Goal: Check status: Check status

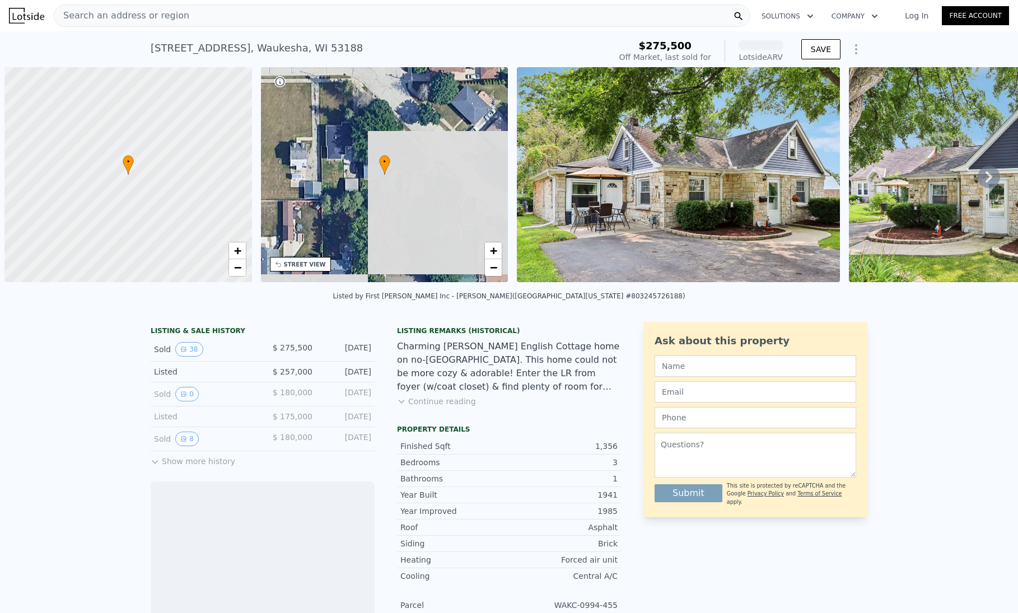
scroll to position [0, 4]
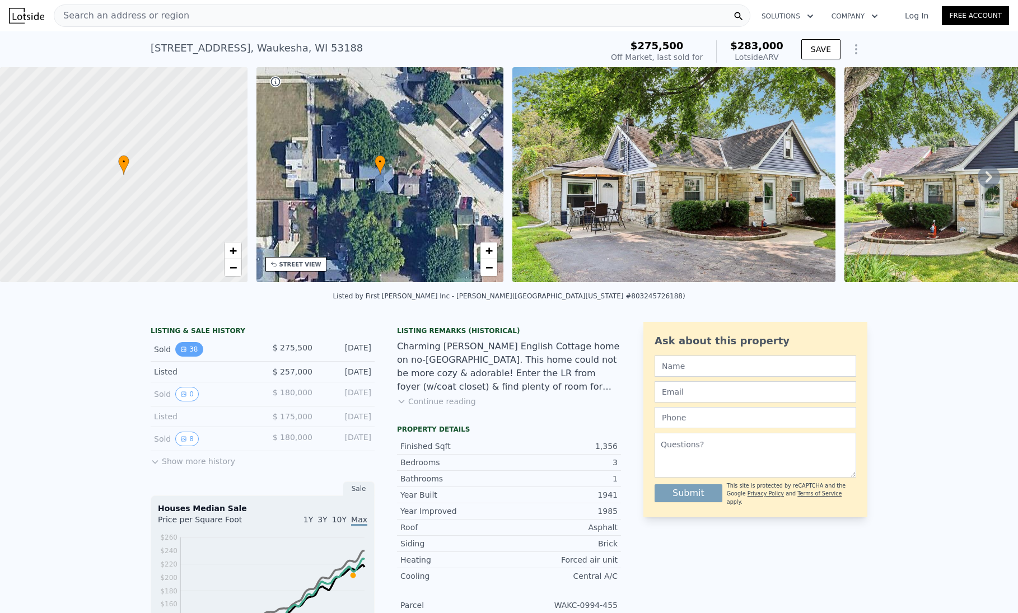
click at [183, 357] on button "38" at bounding box center [188, 349] width 27 height 15
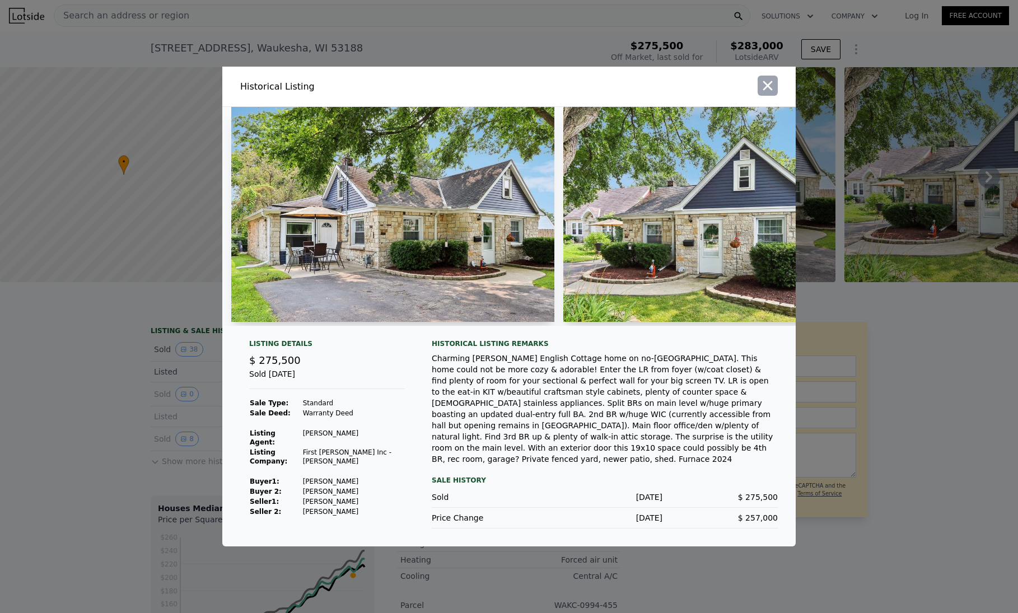
click at [774, 90] on icon "button" at bounding box center [768, 86] width 16 height 16
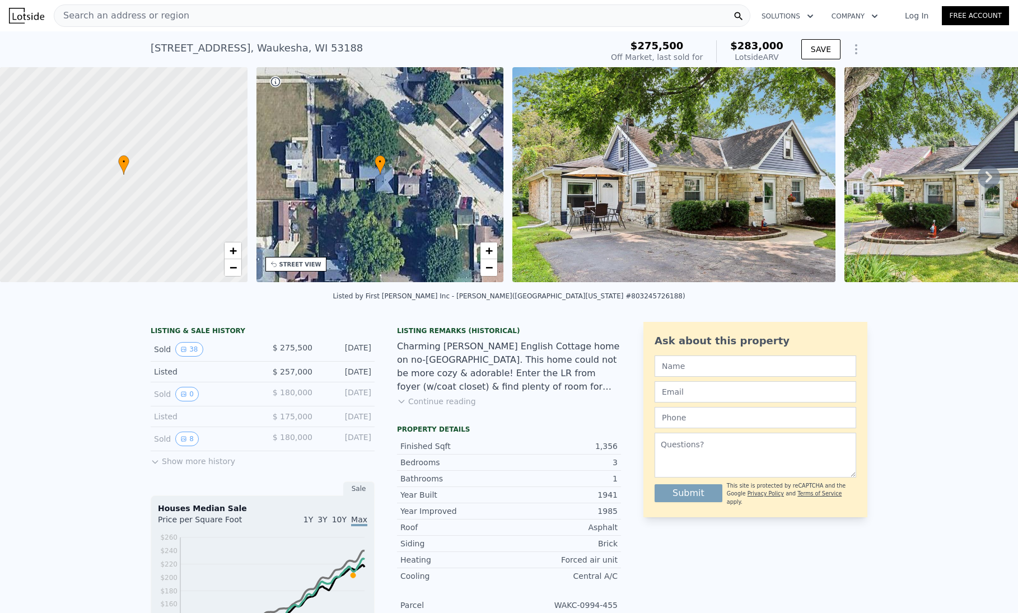
click at [171, 467] on button "Show more history" at bounding box center [193, 459] width 85 height 16
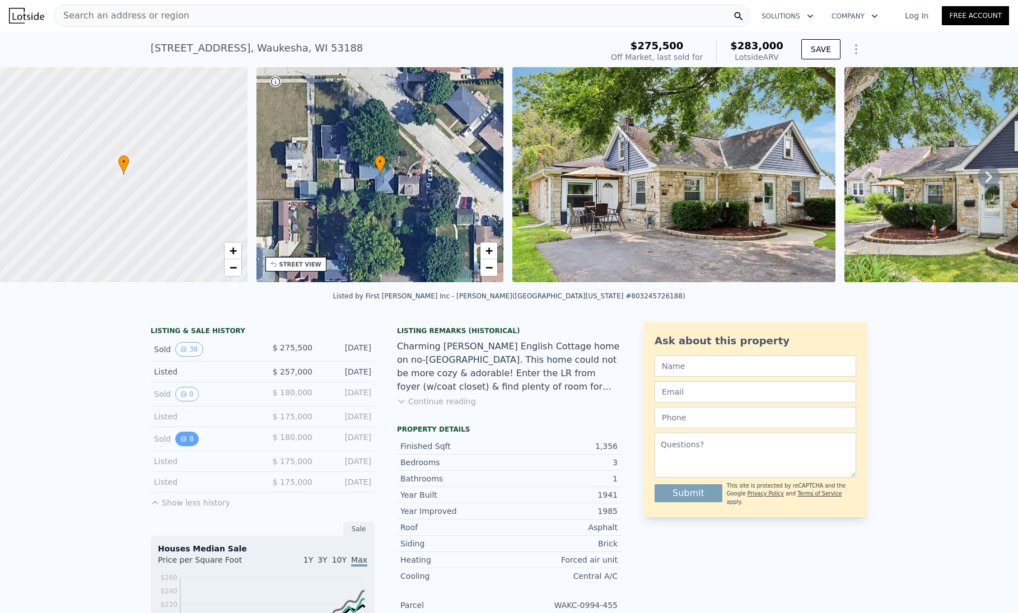
click at [188, 446] on button "8" at bounding box center [187, 439] width 24 height 15
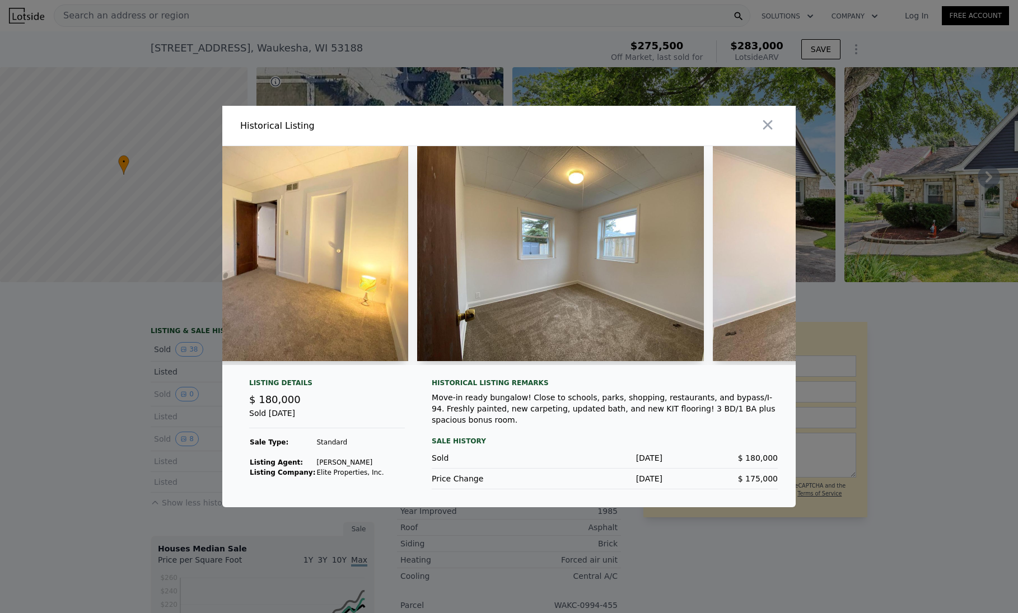
scroll to position [0, 1324]
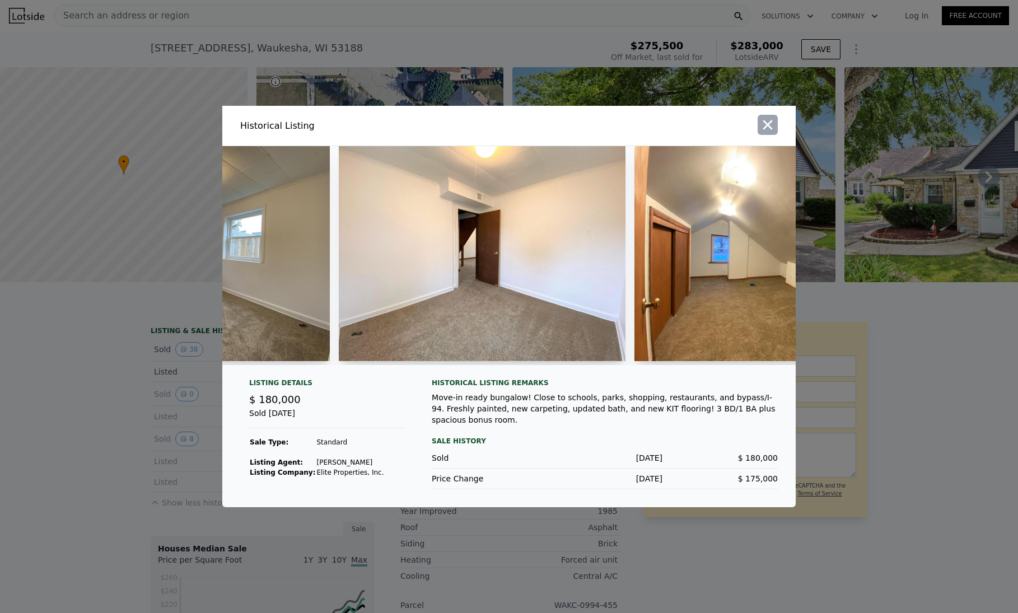
click at [771, 127] on icon "button" at bounding box center [768, 125] width 10 height 10
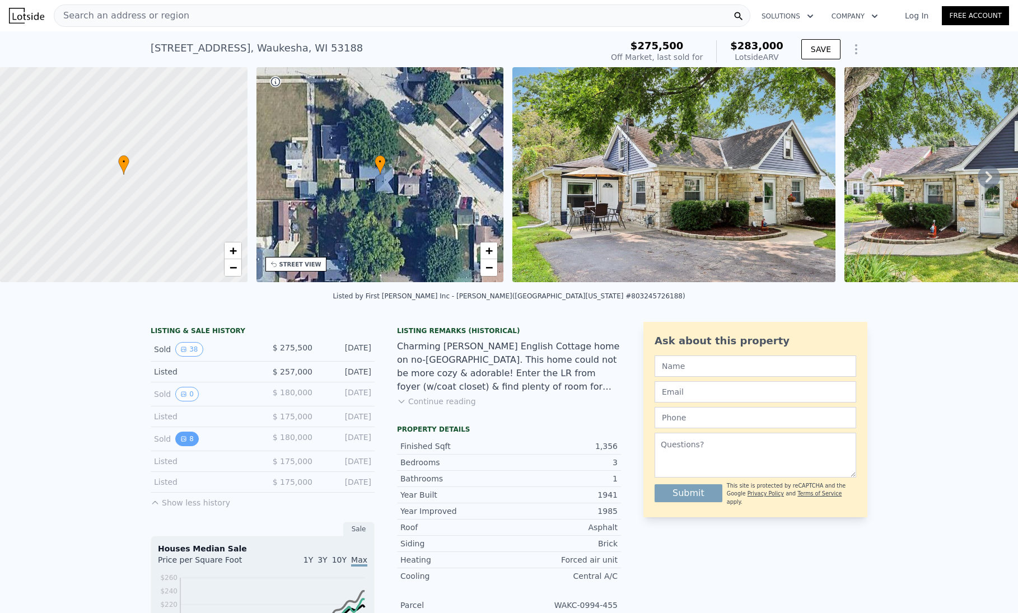
click at [184, 446] on button "8" at bounding box center [187, 439] width 24 height 15
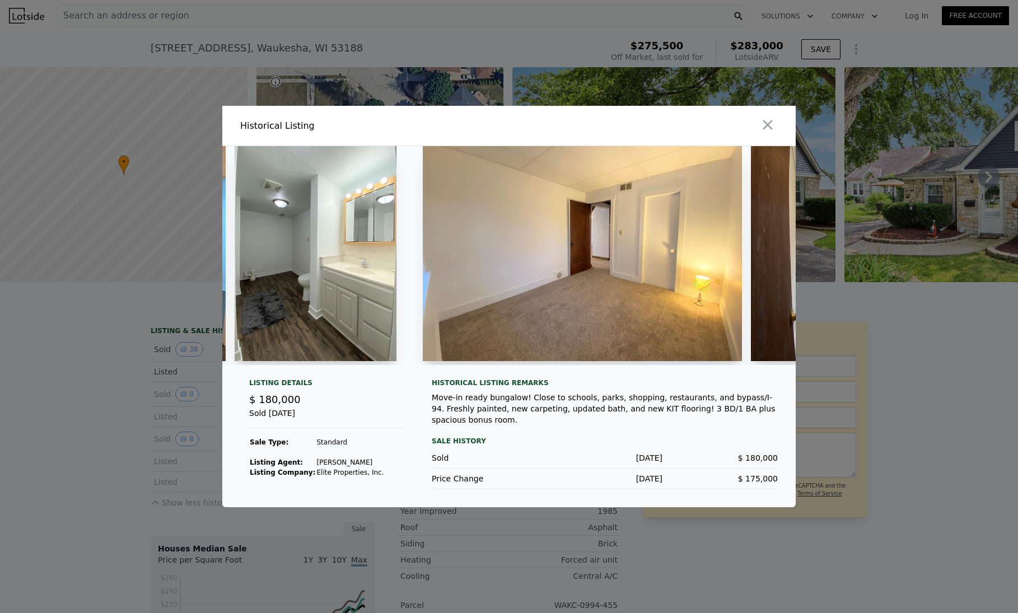
scroll to position [0, 639]
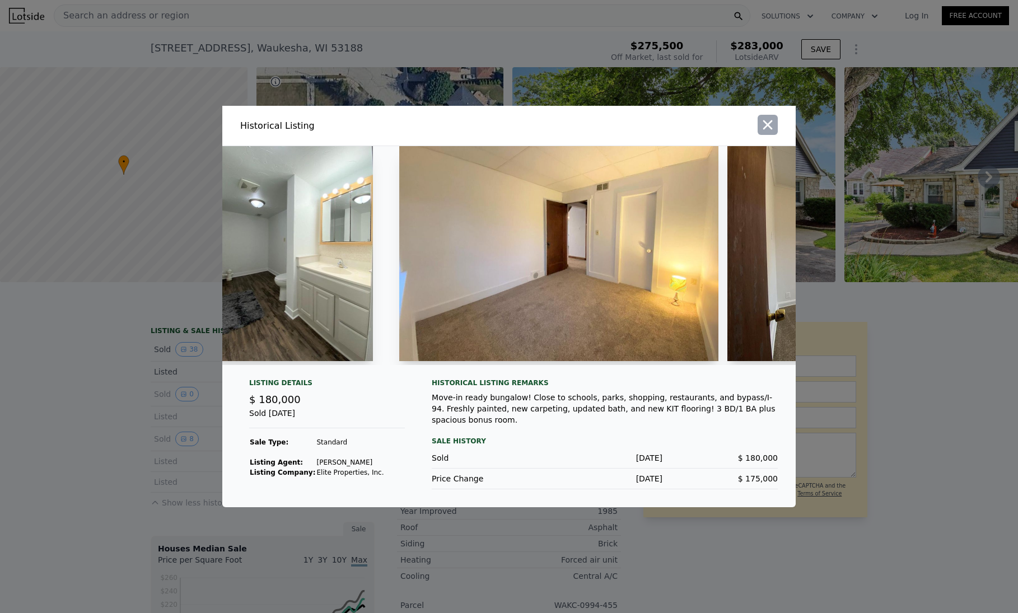
click at [772, 125] on icon "button" at bounding box center [768, 125] width 16 height 16
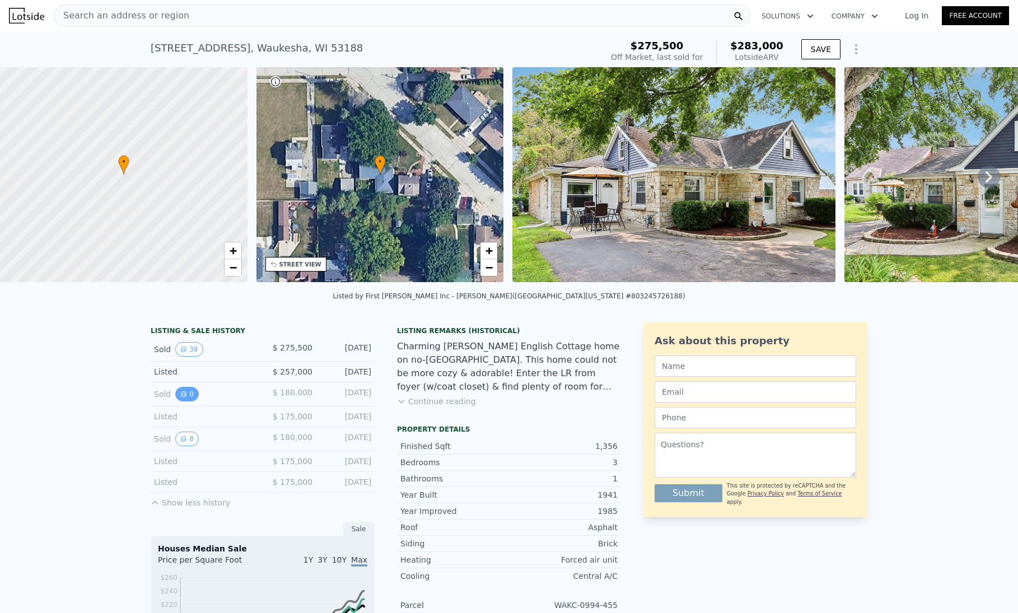
click at [190, 402] on button "0" at bounding box center [187, 394] width 24 height 15
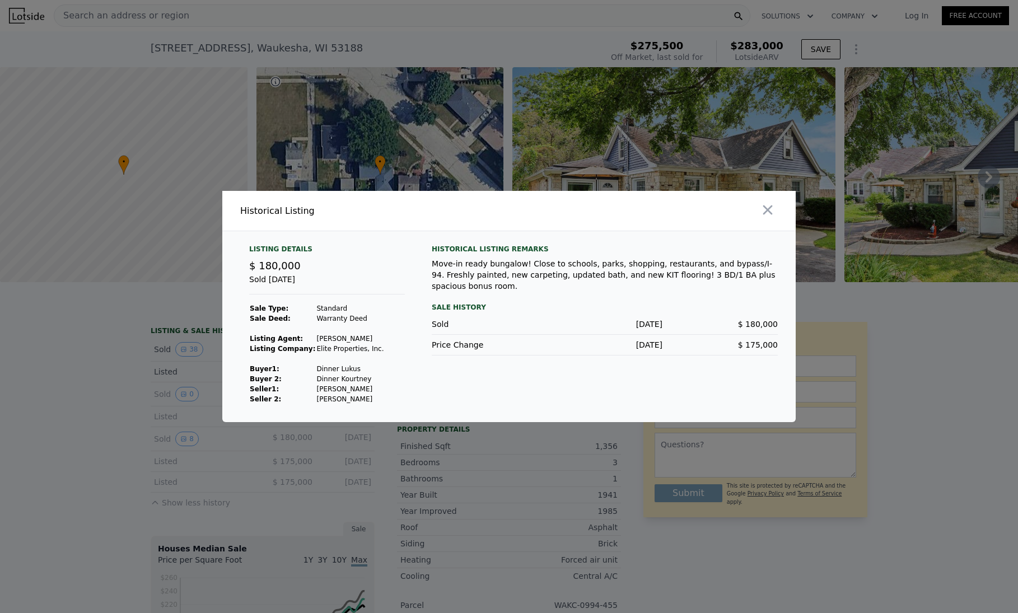
click at [178, 445] on div at bounding box center [509, 306] width 1018 height 613
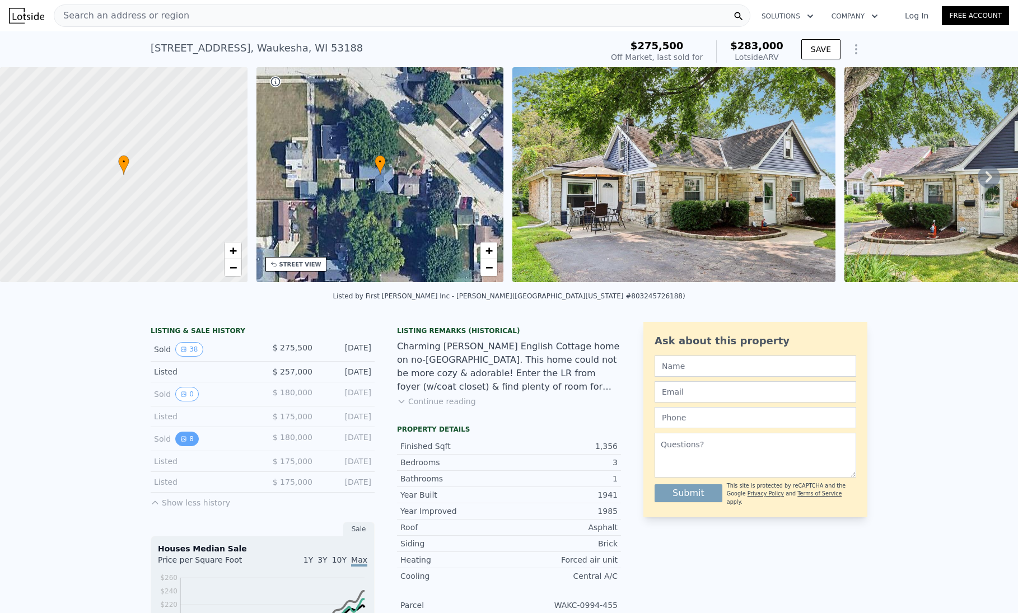
click at [180, 442] on icon "View historical data" at bounding box center [183, 439] width 7 height 7
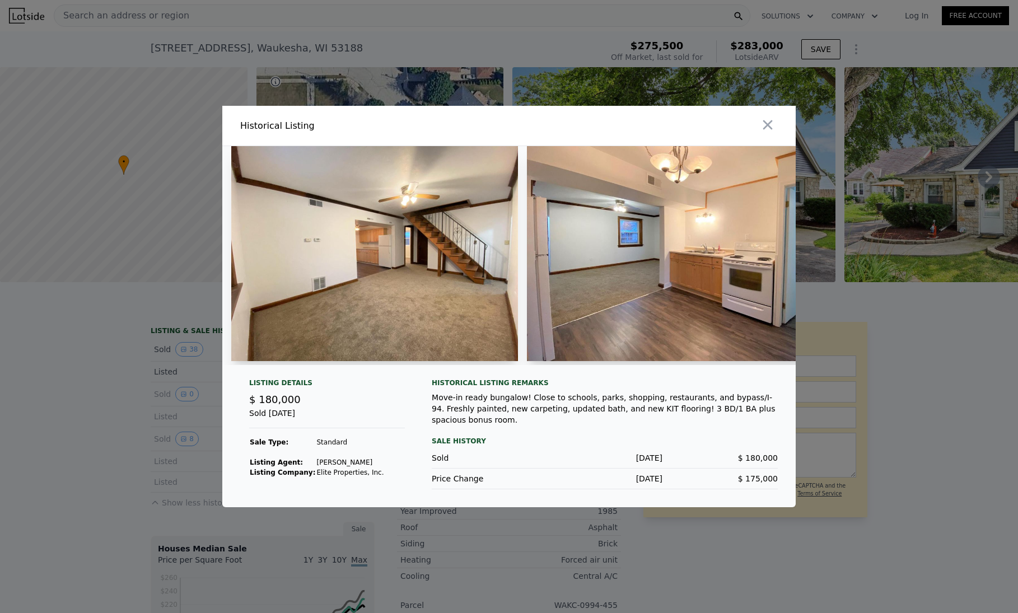
click at [189, 353] on div at bounding box center [509, 306] width 1018 height 613
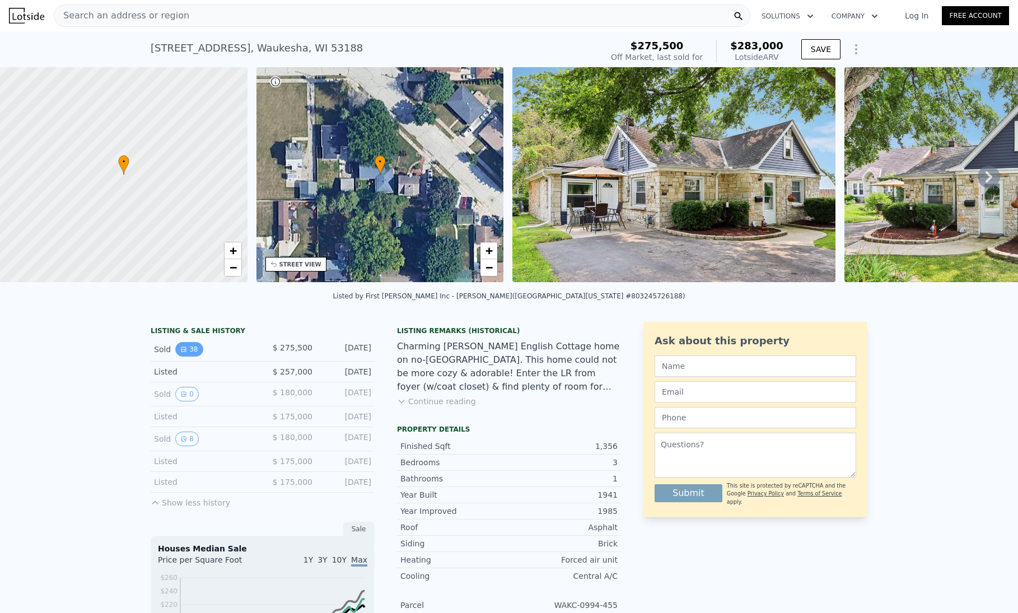
click at [188, 357] on button "38" at bounding box center [188, 349] width 27 height 15
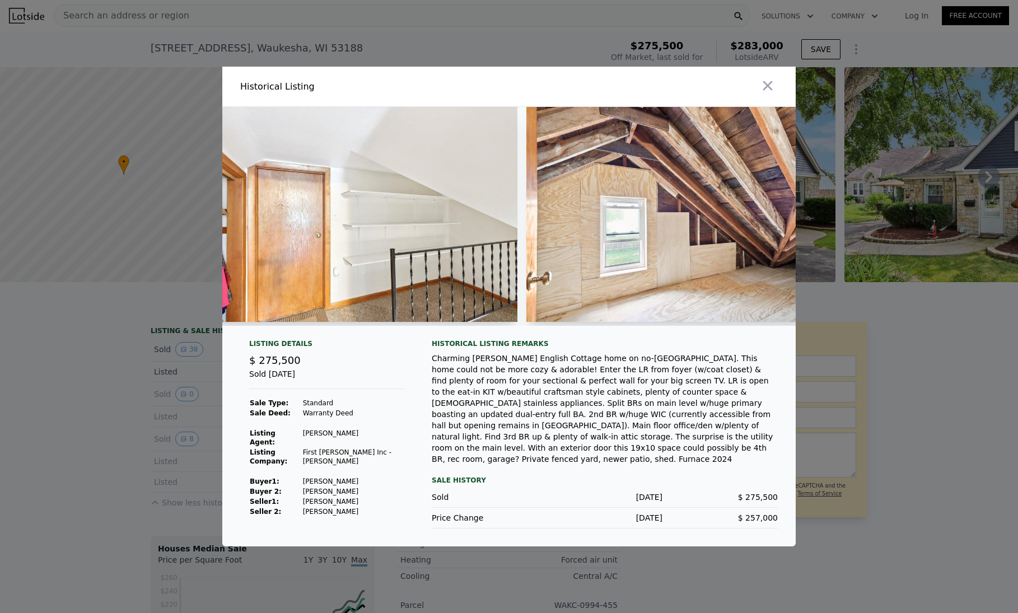
scroll to position [0, 9719]
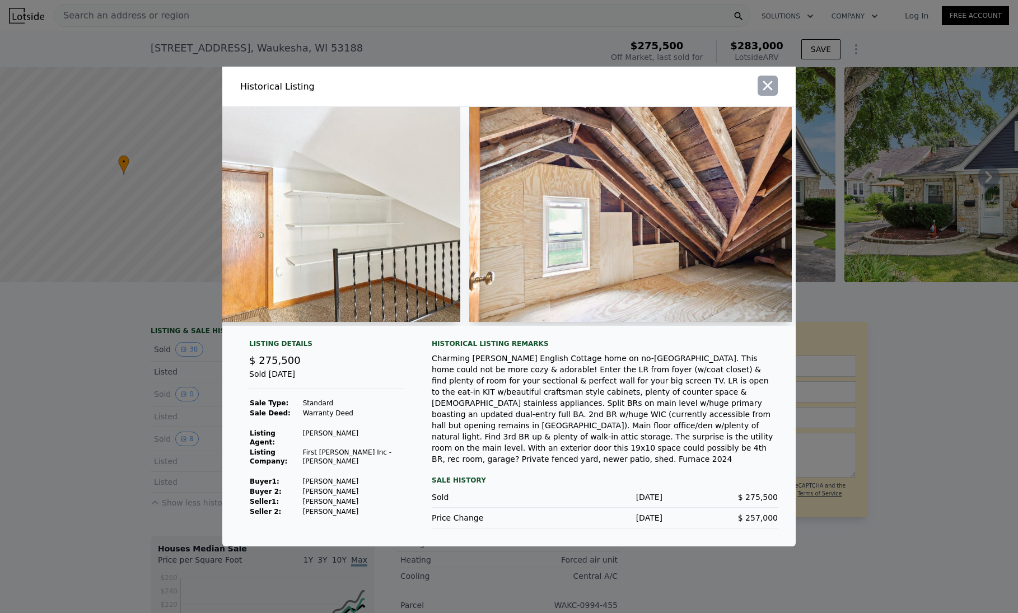
click at [773, 89] on icon "button" at bounding box center [768, 86] width 16 height 16
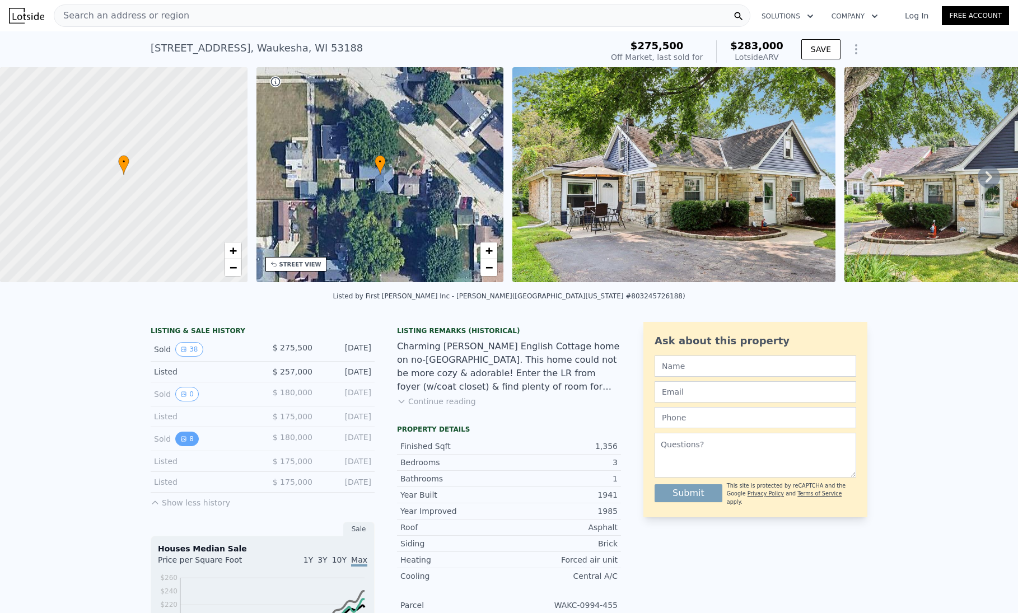
click at [175, 446] on button "8" at bounding box center [187, 439] width 24 height 15
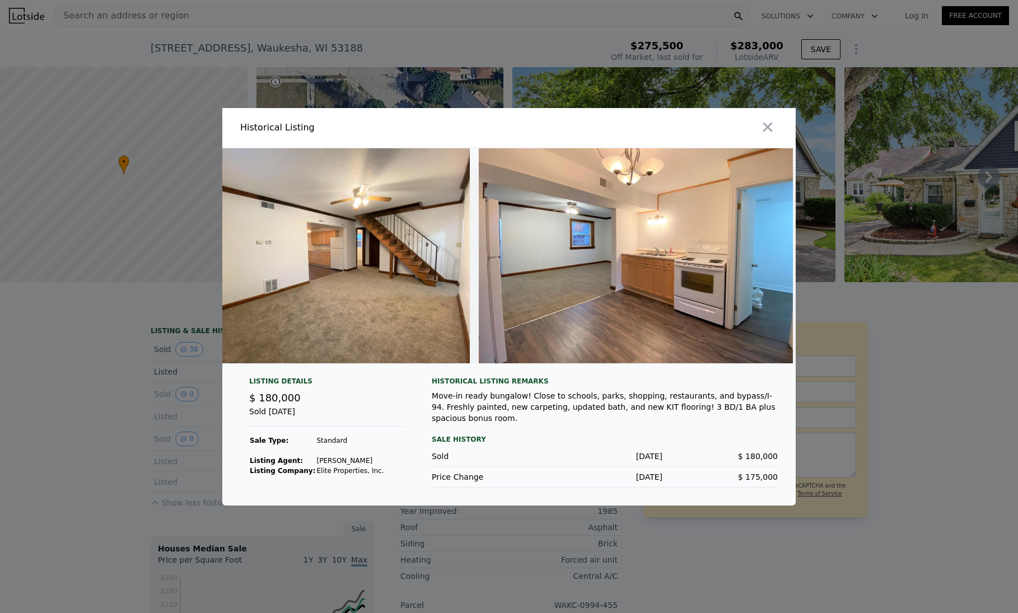
scroll to position [0, 0]
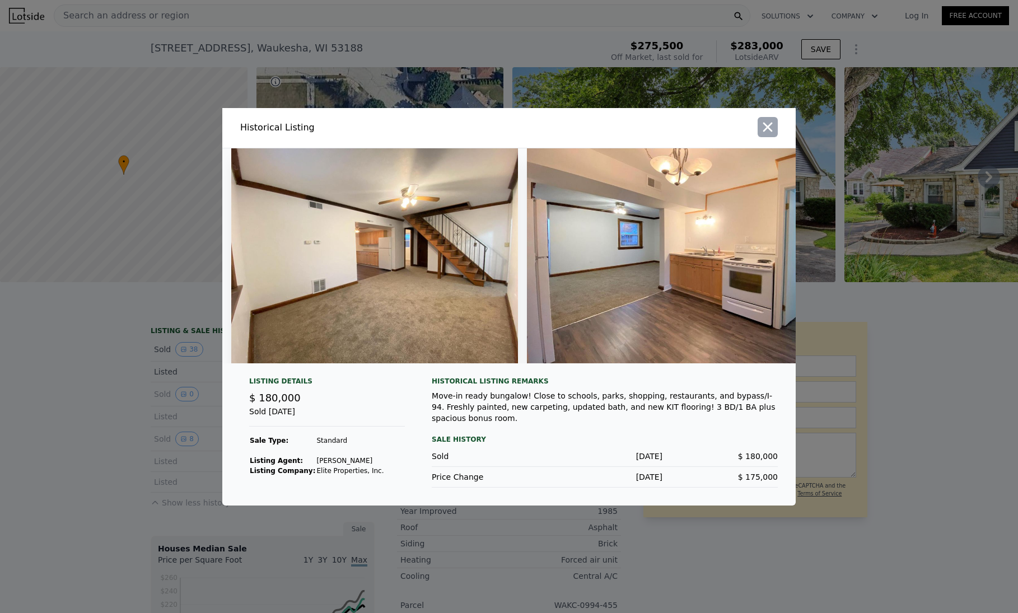
click at [770, 124] on icon "button" at bounding box center [768, 127] width 16 height 16
